Goal: Find contact information: Find contact information

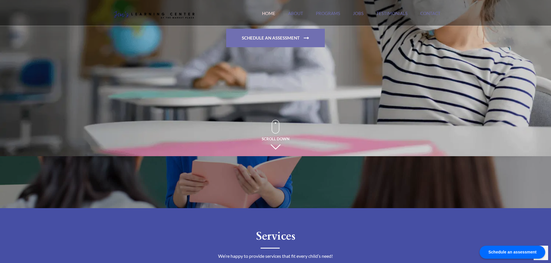
scroll to position [173, 0]
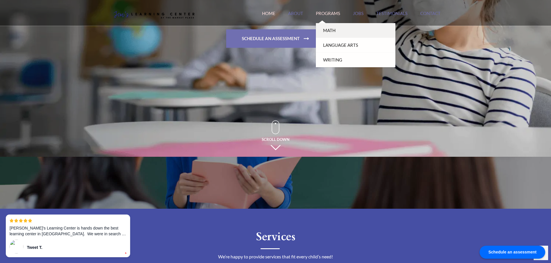
click at [333, 30] on link "Math" at bounding box center [356, 30] width 80 height 15
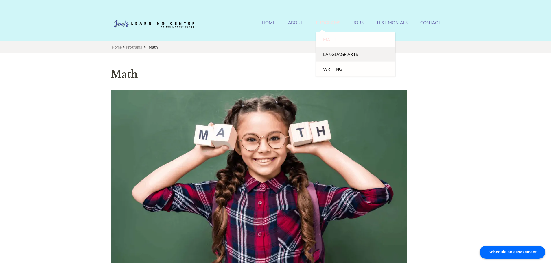
click at [342, 56] on link "Language Arts" at bounding box center [356, 54] width 80 height 15
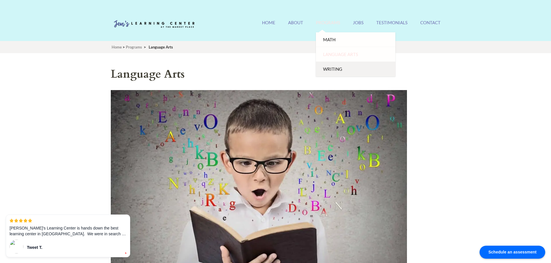
click at [326, 67] on link "Writing" at bounding box center [356, 69] width 80 height 15
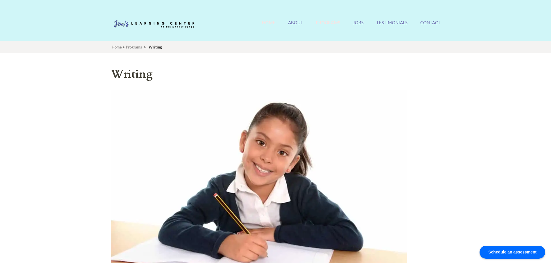
click at [272, 21] on link "Home" at bounding box center [268, 26] width 13 height 12
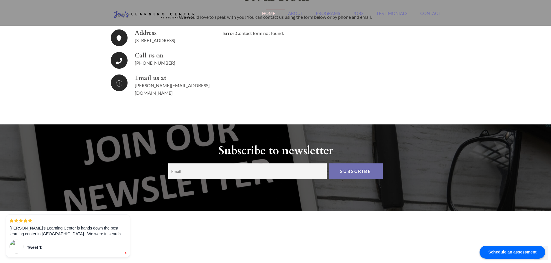
scroll to position [1070, 0]
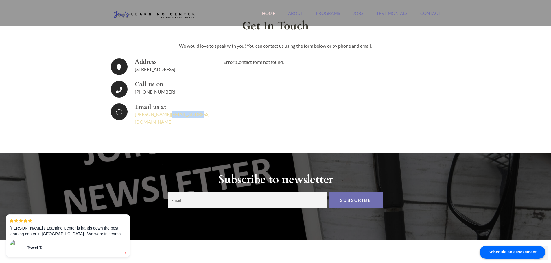
drag, startPoint x: 194, startPoint y: 114, endPoint x: 164, endPoint y: 115, distance: 30.1
click at [164, 115] on div "Email us at jennifer@jenslearning.com" at bounding box center [175, 115] width 80 height 22
click at [160, 115] on link "[PERSON_NAME][EMAIL_ADDRESS][DOMAIN_NAME]" at bounding box center [172, 118] width 75 height 13
click at [206, 107] on strong "Email us at" at bounding box center [175, 107] width 80 height 7
drag, startPoint x: 202, startPoint y: 113, endPoint x: 134, endPoint y: 114, distance: 68.2
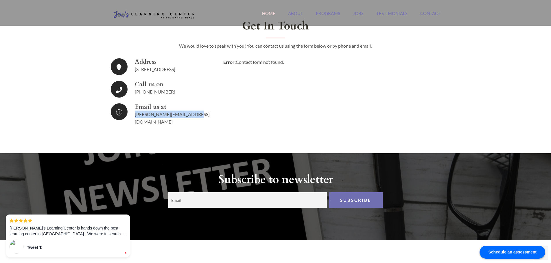
click at [134, 114] on li "Email us at jennifer@jenslearning.com" at bounding box center [163, 115] width 104 height 22
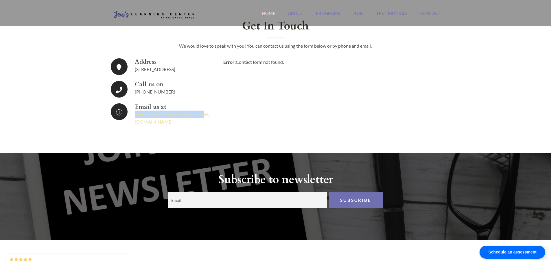
copy link "[PERSON_NAME][EMAIL_ADDRESS][DOMAIN_NAME]"
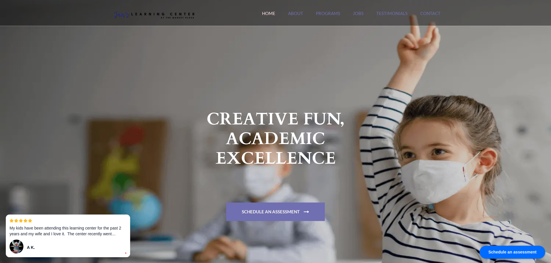
scroll to position [116, 0]
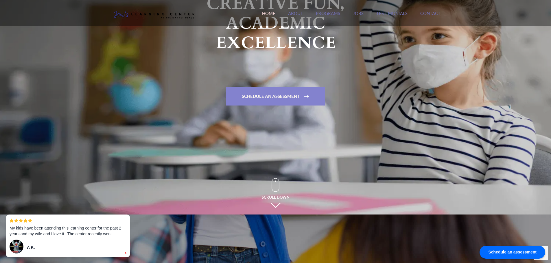
click at [282, 97] on link "Schedule An Assessment" at bounding box center [275, 96] width 99 height 19
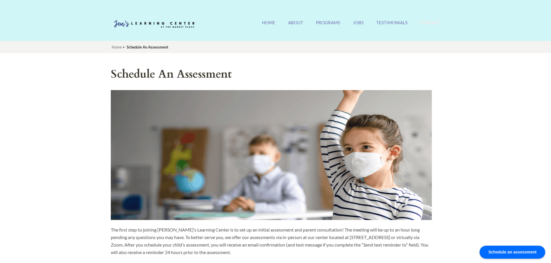
click at [422, 25] on link "Contact" at bounding box center [430, 26] width 20 height 12
